Goal: Task Accomplishment & Management: Manage account settings

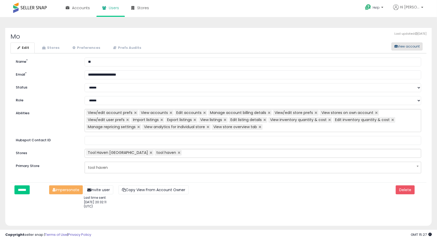
click at [398, 47] on button "View account" at bounding box center [406, 47] width 31 height 8
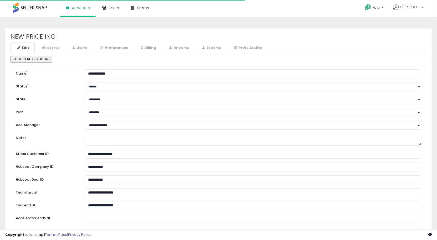
click at [27, 37] on h2 "NEW PRICE INC" at bounding box center [219, 36] width 416 height 7
copy div "NEW PRICE INC"
click at [82, 9] on span "Accounts" at bounding box center [81, 7] width 18 height 5
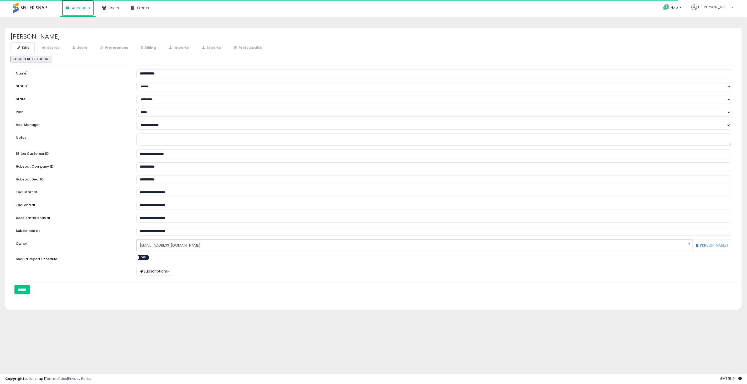
click at [75, 10] on span "Accounts" at bounding box center [81, 7] width 18 height 5
